Goal: Complete application form

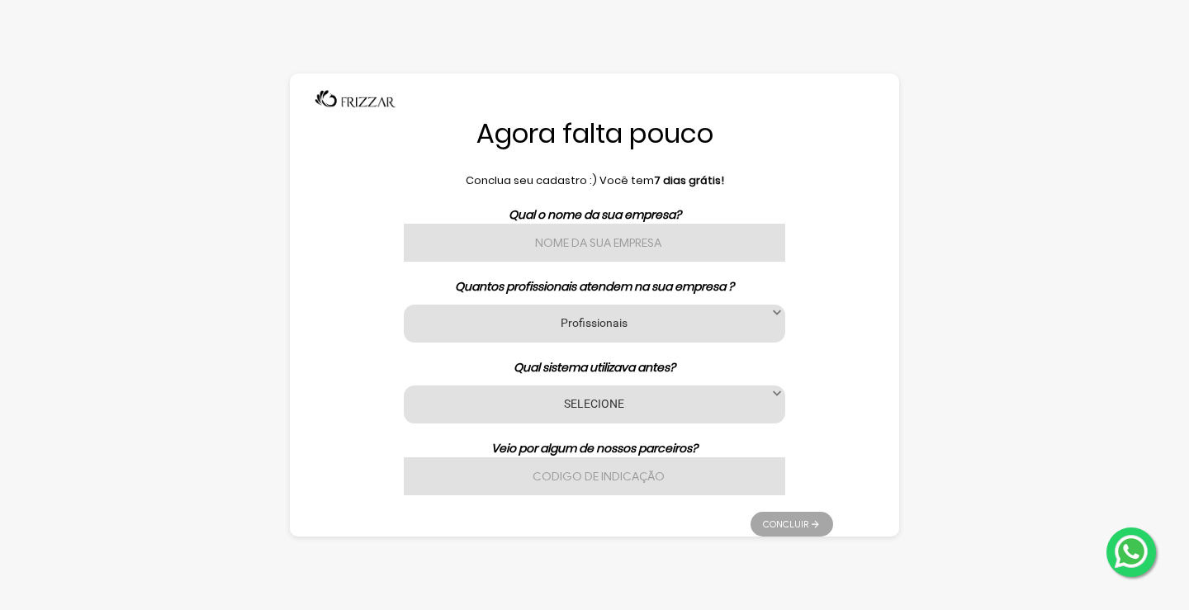
click at [529, 244] on input "text" at bounding box center [594, 243] width 381 height 38
type input "b"
click at [752, 311] on div "Profissionais 1 2 3 a 6 7 a 11 12 a 17 18 ou mais Profissionais" at bounding box center [594, 324] width 381 height 38
click at [616, 244] on input "Barbearia Aquwlw trato" at bounding box center [594, 243] width 381 height 38
click at [627, 241] on input "Barbearia Aquelw trato" at bounding box center [594, 243] width 381 height 38
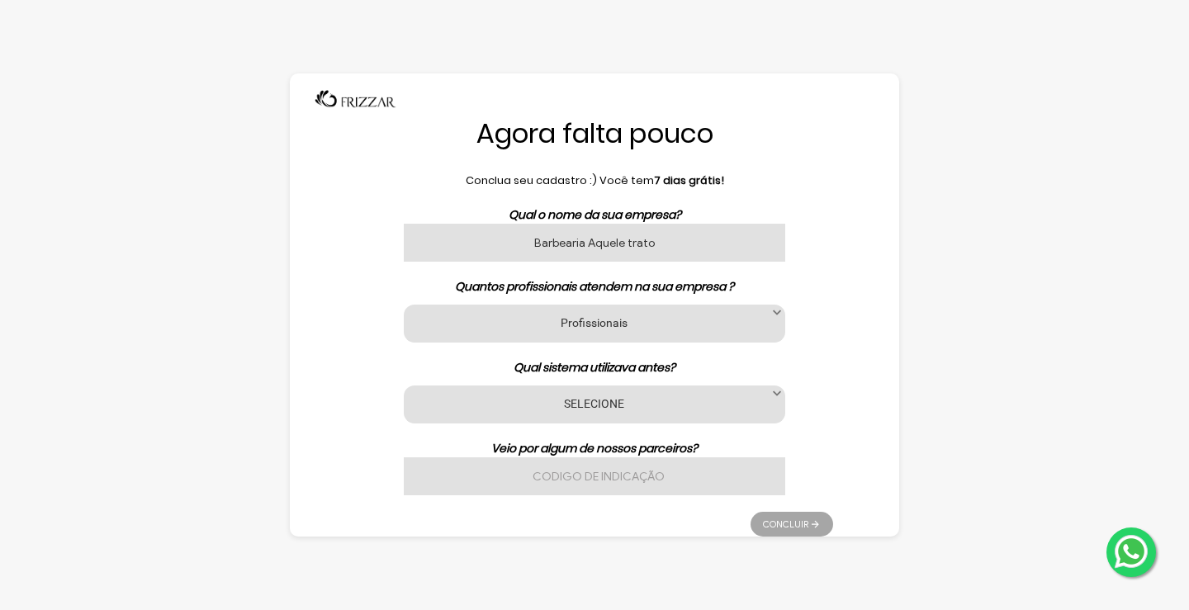
type input "Barbearia Aquele trato"
click at [759, 308] on div "Profissionais 1 2 3 a 6 7 a 11 12 a 17 18 ou mais Profissionais" at bounding box center [594, 324] width 381 height 38
click at [626, 315] on label "Profissionais" at bounding box center [594, 323] width 340 height 16
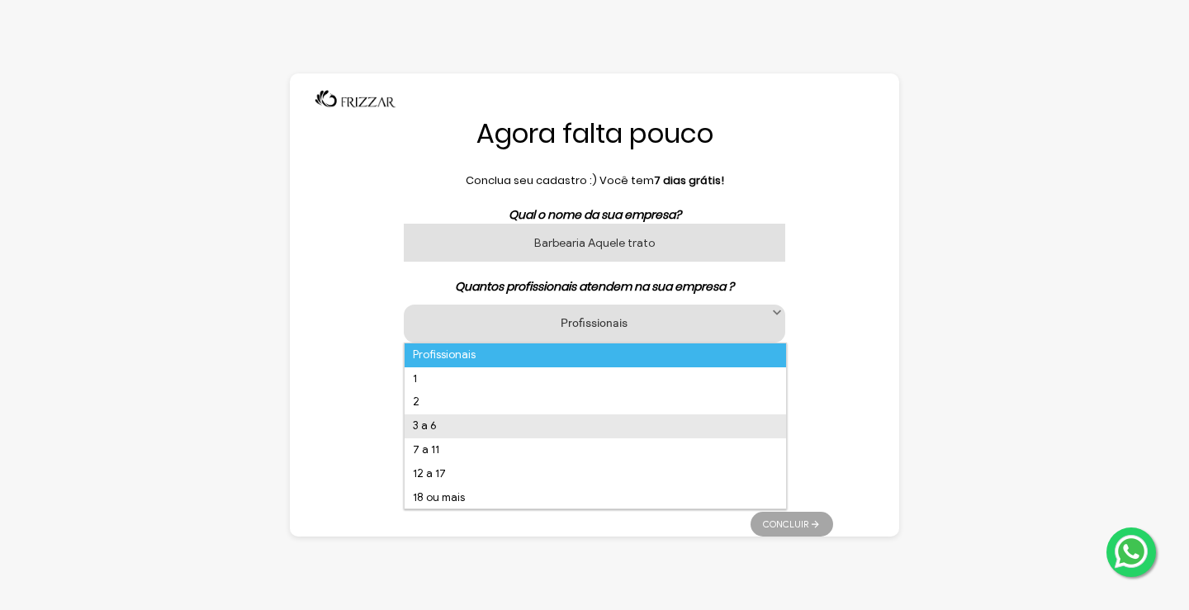
click at [432, 425] on li "3 a 6" at bounding box center [595, 427] width 381 height 24
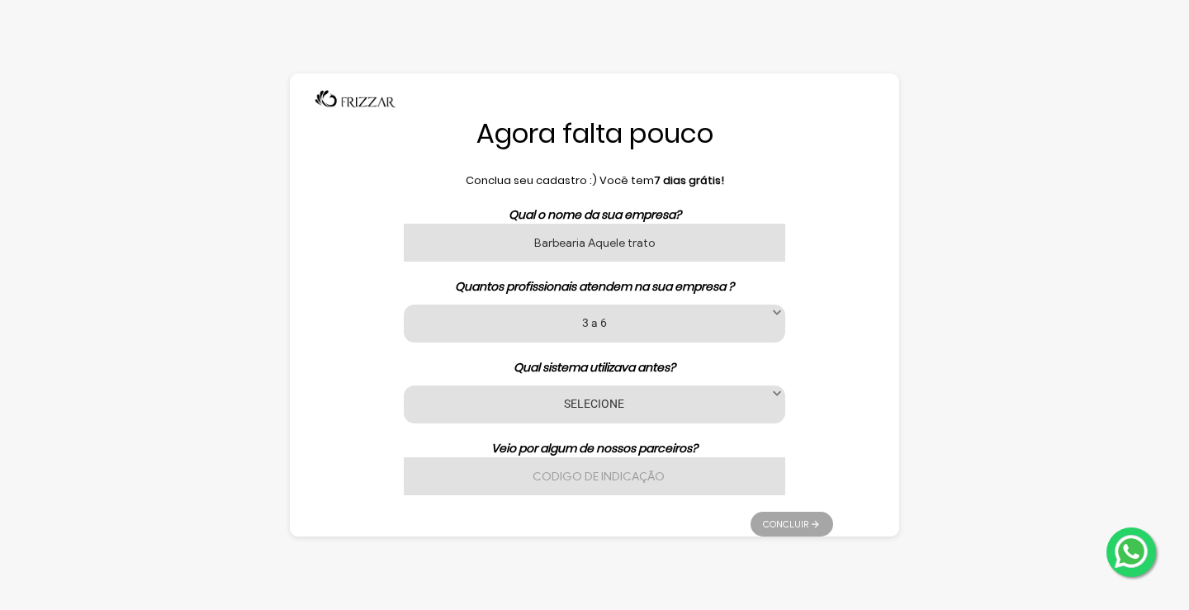
click at [773, 395] on span at bounding box center [777, 394] width 17 height 17
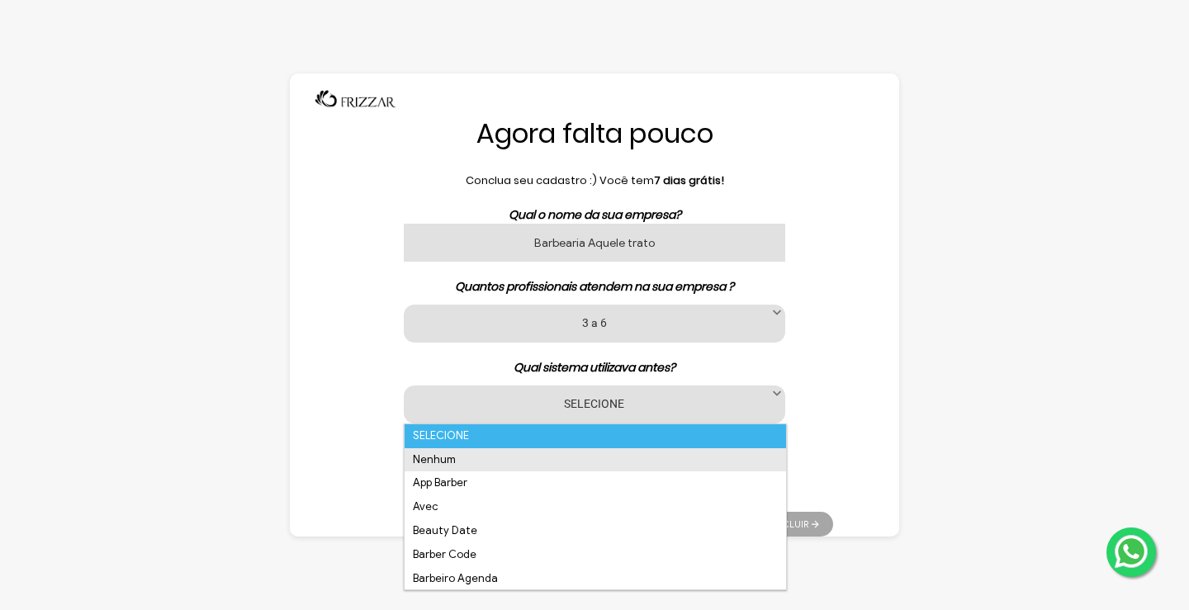
click at [435, 453] on li "Nenhum" at bounding box center [595, 460] width 381 height 24
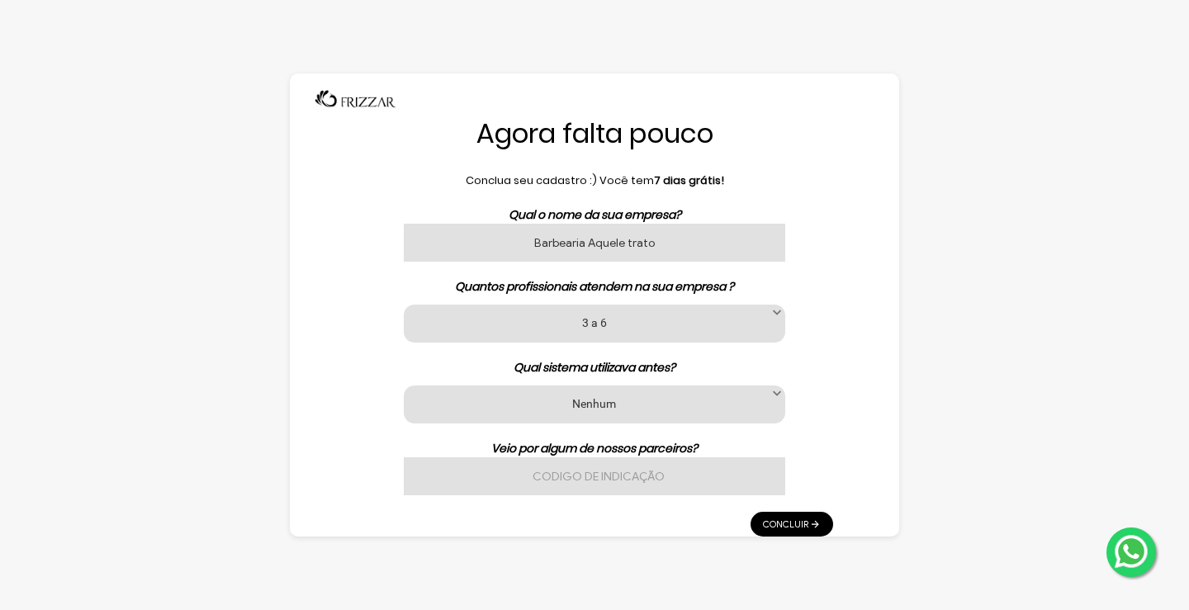
click at [779, 534] on link "Concluir" at bounding box center [792, 524] width 83 height 25
